Goal: Transaction & Acquisition: Purchase product/service

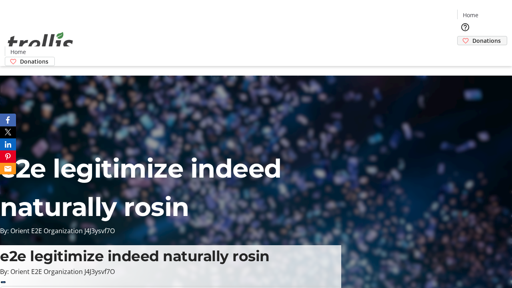
click at [472, 36] on span "Donations" at bounding box center [486, 40] width 28 height 8
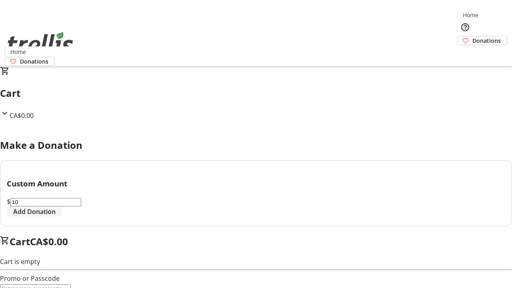
click at [56, 216] on span "Add Donation" at bounding box center [34, 212] width 42 height 10
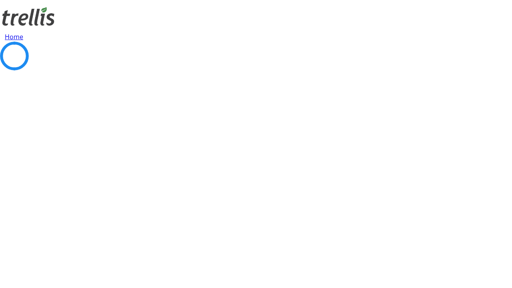
select select "CA"
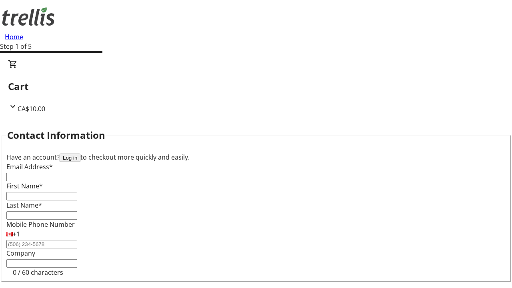
click at [80, 153] on button "Log in" at bounding box center [70, 157] width 21 height 8
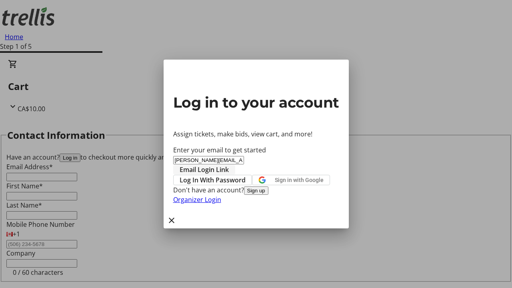
type input "[PERSON_NAME][EMAIL_ADDRESS][DOMAIN_NAME]"
click at [229, 165] on span "Email Login Link" at bounding box center [203, 170] width 49 height 10
